Goal: Task Accomplishment & Management: Manage account settings

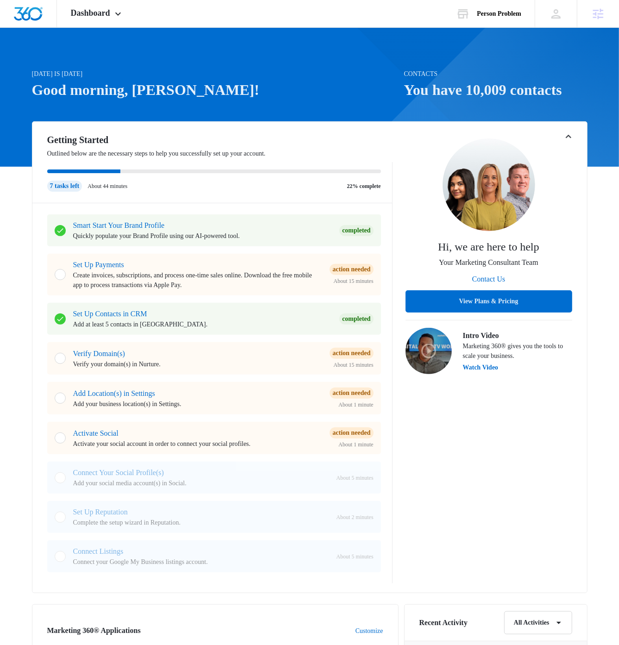
click at [566, 138] on icon "Toggle Collapse" at bounding box center [568, 136] width 11 height 11
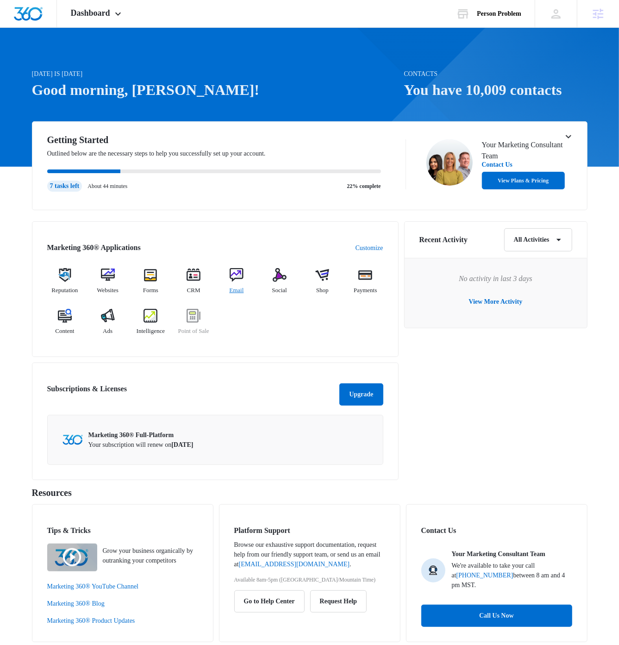
click at [235, 274] on img at bounding box center [237, 275] width 14 height 14
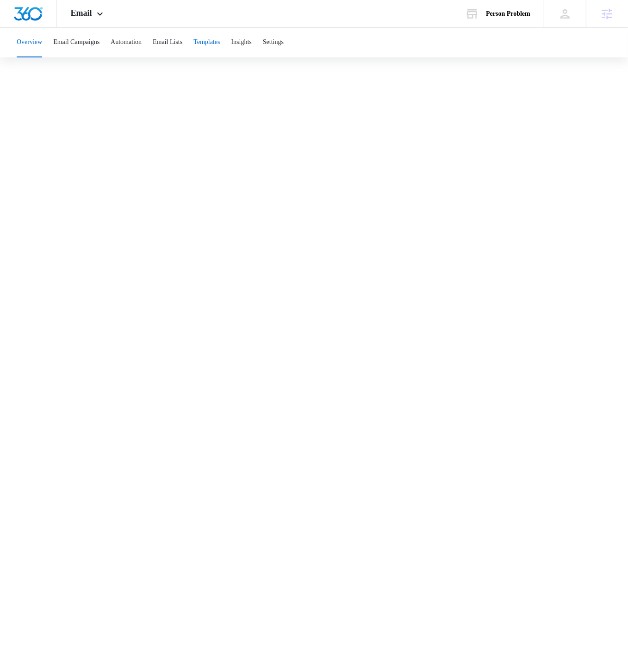
click at [220, 42] on button "Templates" at bounding box center [206, 43] width 26 height 30
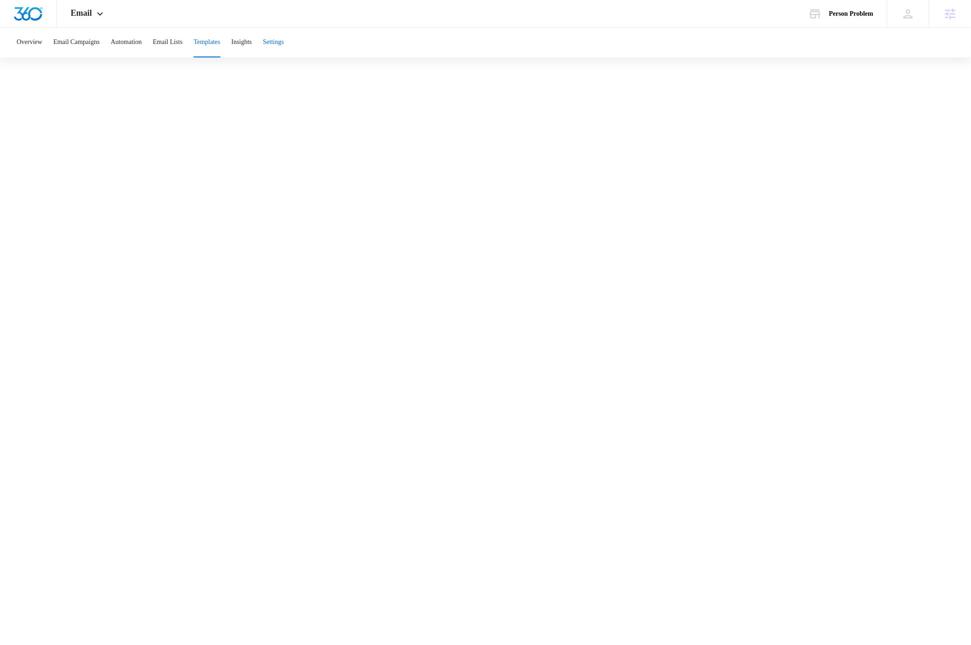
click at [284, 40] on button "Settings" at bounding box center [273, 43] width 21 height 30
click at [27, 40] on button "Overview" at bounding box center [29, 43] width 25 height 30
click at [94, 41] on button "Email Campaigns" at bounding box center [76, 43] width 46 height 30
click at [133, 42] on button "Automation" at bounding box center [126, 43] width 31 height 30
click at [628, 40] on button "Add Branding" at bounding box center [929, 42] width 59 height 22
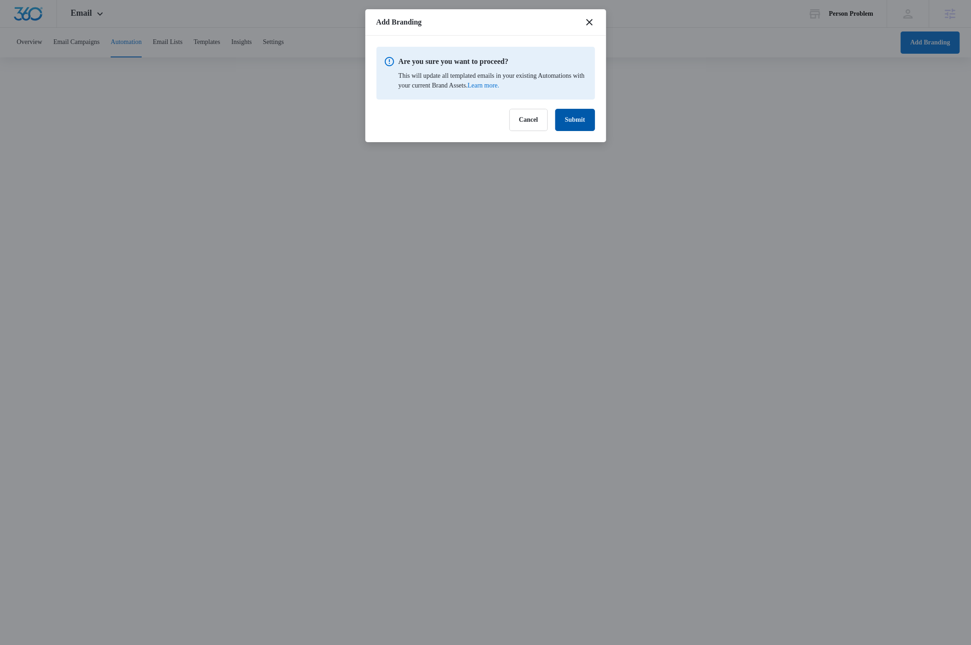
click at [576, 119] on button "Submit" at bounding box center [575, 120] width 40 height 22
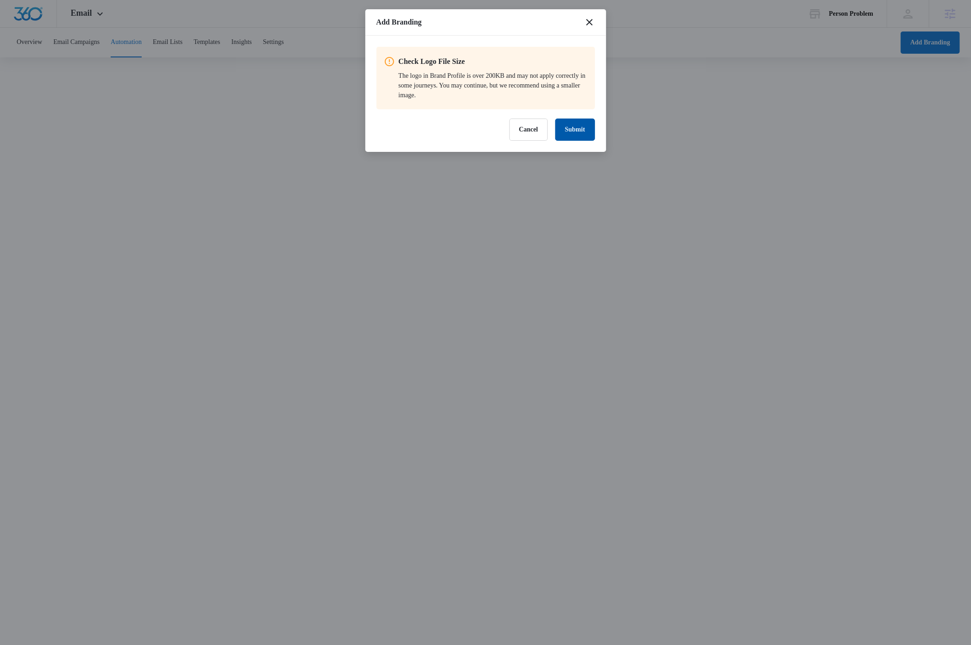
click at [571, 131] on button "Submit" at bounding box center [575, 129] width 40 height 22
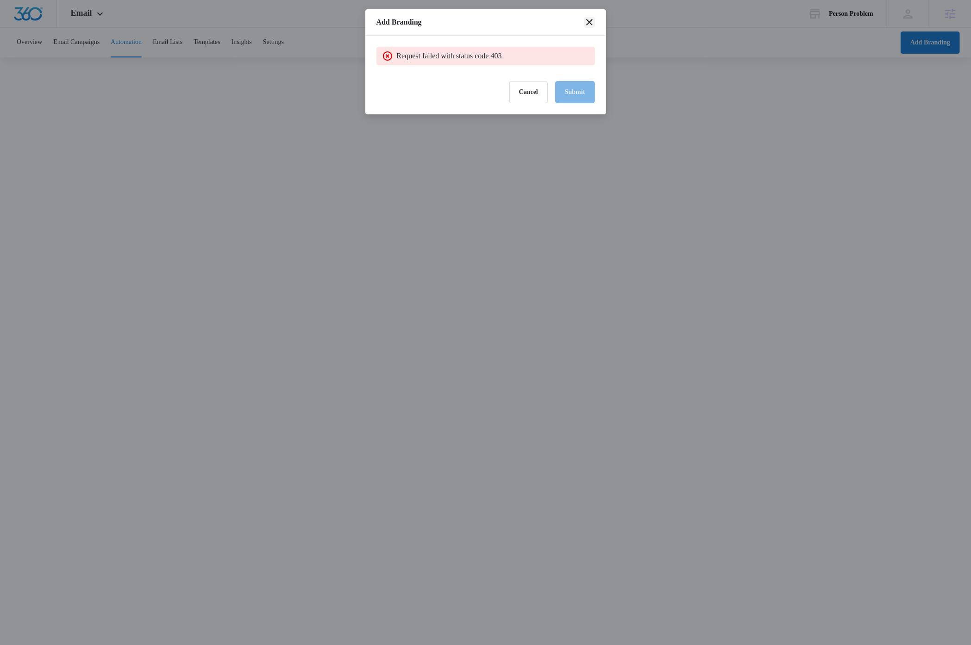
click at [589, 24] on icon "close" at bounding box center [589, 22] width 11 height 11
